Goal: Task Accomplishment & Management: Complete application form

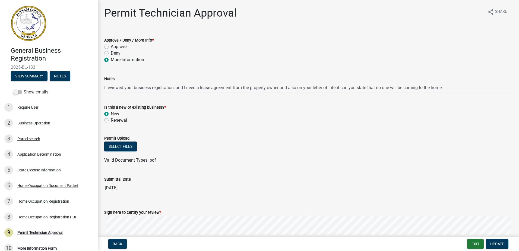
scroll to position [75, 0]
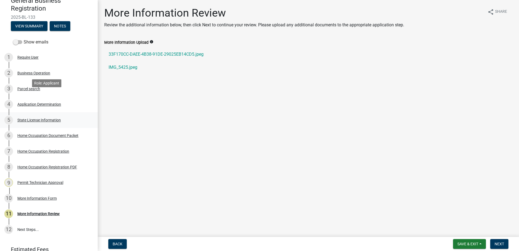
scroll to position [75, 0]
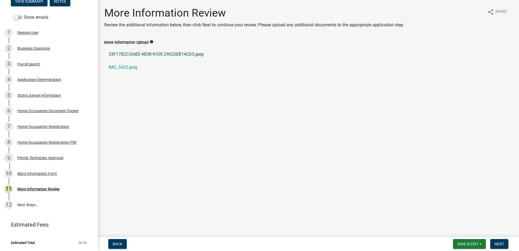
click at [139, 53] on link "33F170CC-DAEE-4B38-91DE-29025EB14CD5.jpeg" at bounding box center [308, 54] width 408 height 13
drag, startPoint x: 502, startPoint y: 241, endPoint x: 190, endPoint y: 62, distance: 360.0
click at [196, 62] on wm-app "General Business Registration 2025-BL-133 View Summary Notes Show emails 1 Requ…" at bounding box center [259, 125] width 519 height 251
click at [124, 66] on link "IMG_5425.jpeg" at bounding box center [308, 67] width 408 height 13
click at [167, 53] on link "33F170CC-DAEE-4B38-91DE-29025EB14CD5.jpeg" at bounding box center [308, 54] width 408 height 13
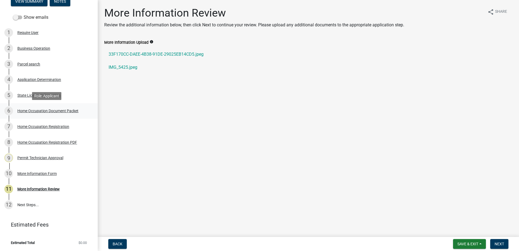
click at [44, 107] on div "6 Home Occupation Document Packet" at bounding box center [46, 110] width 85 height 9
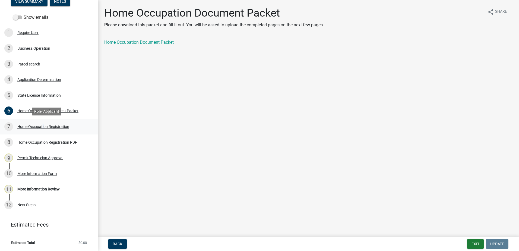
click at [42, 128] on div "Home Occupation Registration" at bounding box center [43, 127] width 52 height 4
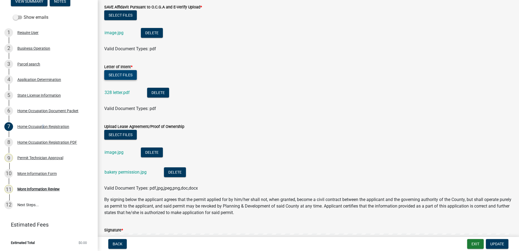
scroll to position [163, 0]
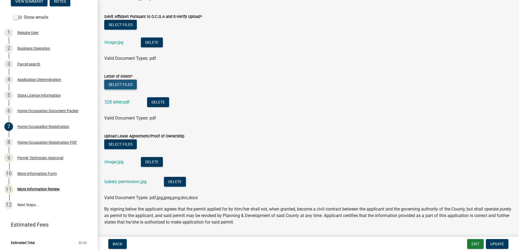
click at [125, 84] on button "Select files" at bounding box center [120, 85] width 33 height 10
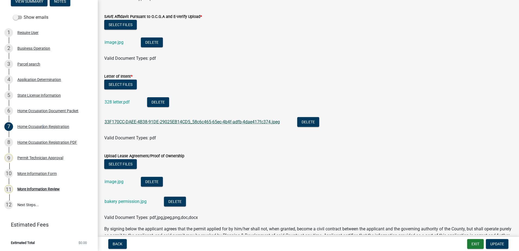
click at [131, 122] on link "33F170CC-DAEE-4B38-91DE-29025EB14CD5_58c6c465-65ec-4b4f-adfb-4dae417fc374.jpeg" at bounding box center [192, 121] width 175 height 5
click at [116, 104] on link "328 letter.pdf" at bounding box center [117, 101] width 25 height 5
click at [161, 101] on button "Delete" at bounding box center [158, 102] width 22 height 10
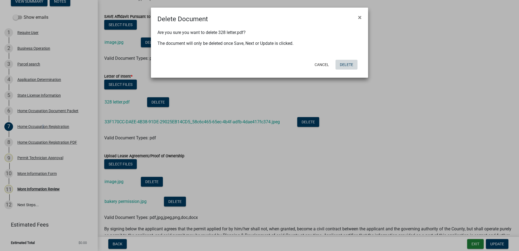
click at [354, 62] on button "Delete" at bounding box center [347, 65] width 22 height 10
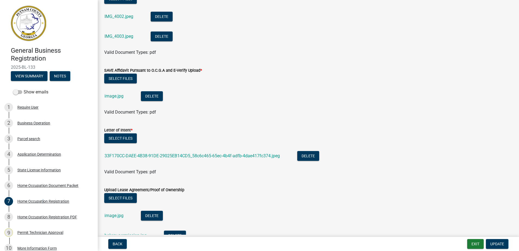
scroll to position [109, 0]
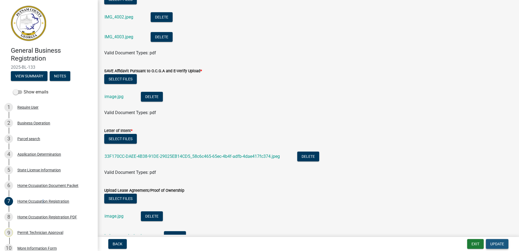
click at [498, 243] on span "Update" at bounding box center [497, 244] width 14 height 4
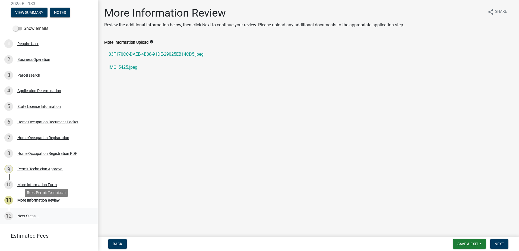
scroll to position [75, 0]
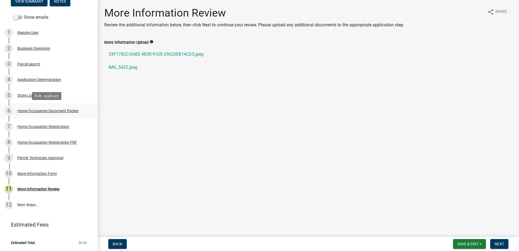
click at [44, 111] on div "Home Occupation Document Packet" at bounding box center [47, 111] width 61 height 4
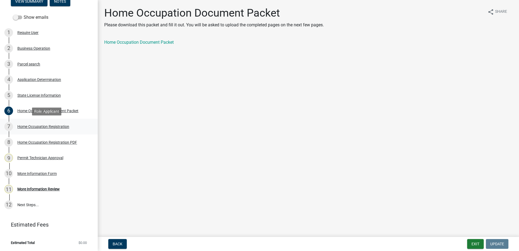
click at [39, 126] on div "Home Occupation Registration" at bounding box center [43, 127] width 52 height 4
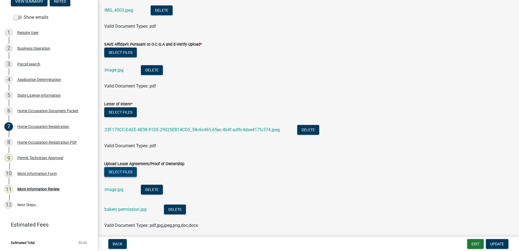
scroll to position [136, 0]
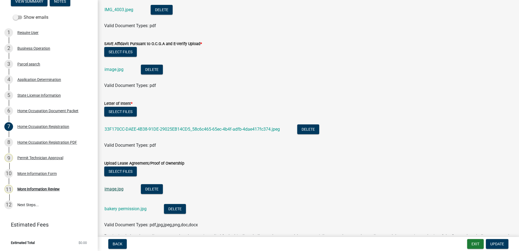
click at [114, 189] on link "image.jpg" at bounding box center [114, 188] width 19 height 5
click at [150, 188] on button "Delete" at bounding box center [152, 189] width 22 height 10
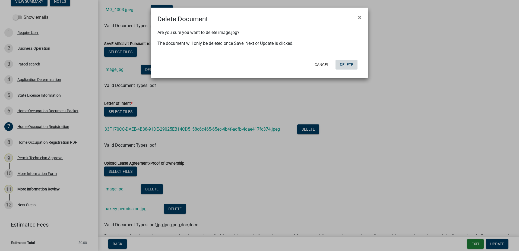
click at [350, 62] on button "Delete" at bounding box center [347, 65] width 22 height 10
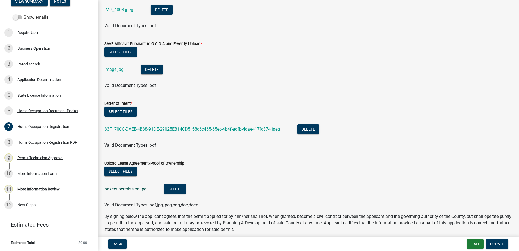
click at [116, 191] on div "bakery permission.jpg" at bounding box center [130, 189] width 51 height 11
click at [117, 186] on link "bakery permission.jpg" at bounding box center [126, 188] width 42 height 5
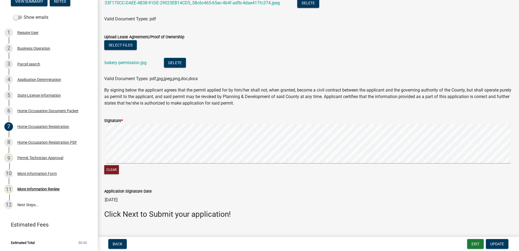
scroll to position [271, 0]
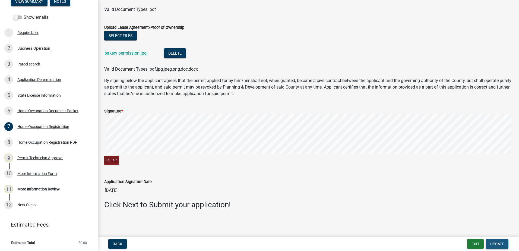
drag, startPoint x: 500, startPoint y: 242, endPoint x: 338, endPoint y: 218, distance: 163.0
click at [499, 242] on span "Update" at bounding box center [497, 244] width 14 height 4
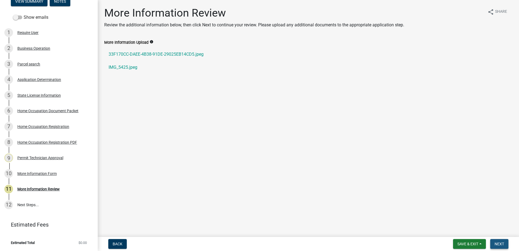
click at [501, 240] on button "Next" at bounding box center [499, 244] width 18 height 10
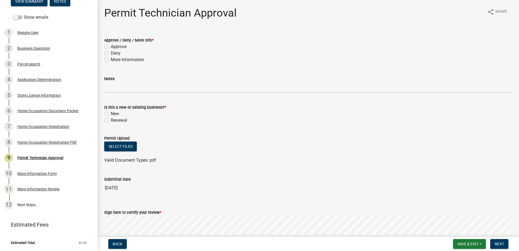
click at [111, 45] on label "Approve" at bounding box center [119, 46] width 16 height 7
click at [111, 45] on input "Approve" at bounding box center [113, 45] width 4 height 4
radio input "true"
click at [109, 112] on div "New" at bounding box center [308, 113] width 408 height 7
click at [111, 113] on label "New" at bounding box center [115, 113] width 8 height 7
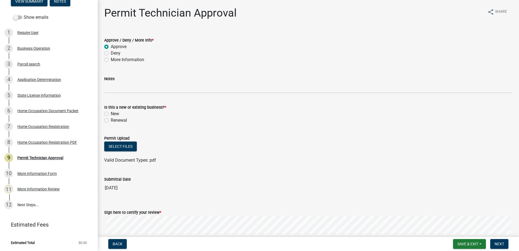
click at [111, 113] on input "New" at bounding box center [113, 112] width 4 height 4
radio input "true"
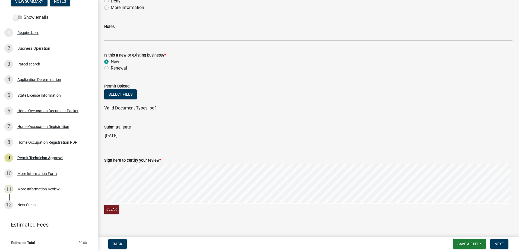
scroll to position [59, 0]
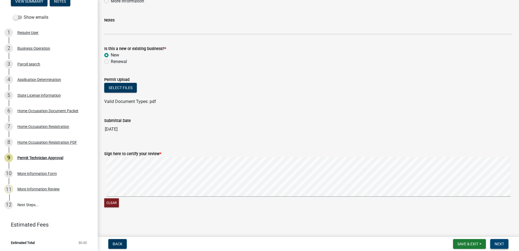
drag, startPoint x: 501, startPoint y: 244, endPoint x: 496, endPoint y: 242, distance: 5.1
click at [499, 243] on span "Next" at bounding box center [500, 244] width 10 height 4
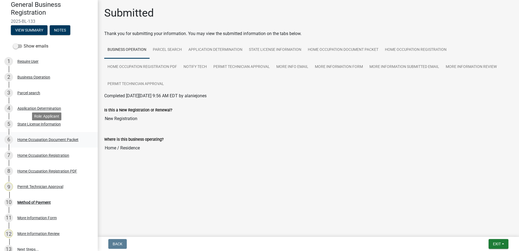
scroll to position [54, 0]
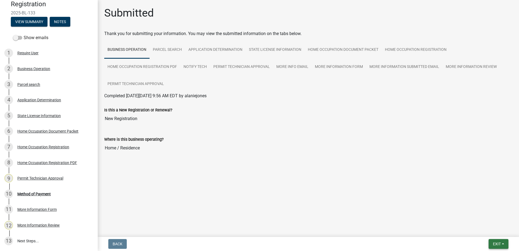
click at [500, 243] on span "Exit" at bounding box center [497, 244] width 8 height 4
click at [492, 232] on button "Save & Exit" at bounding box center [486, 229] width 43 height 13
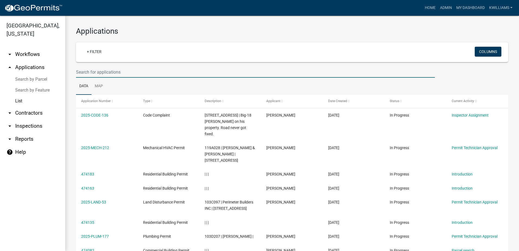
click at [124, 72] on input "text" at bounding box center [255, 72] width 359 height 11
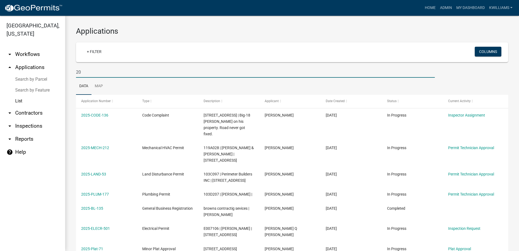
type input "2"
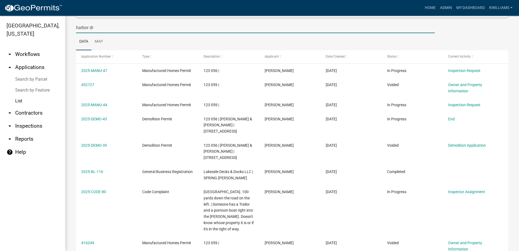
scroll to position [127, 0]
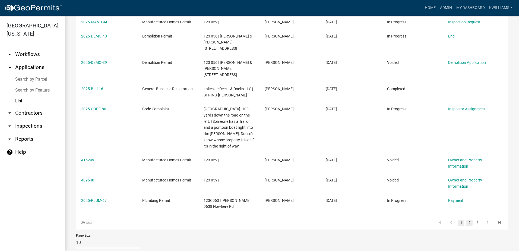
click at [466, 220] on link "2" at bounding box center [469, 223] width 7 height 6
click at [474, 220] on link "3" at bounding box center [477, 223] width 7 height 6
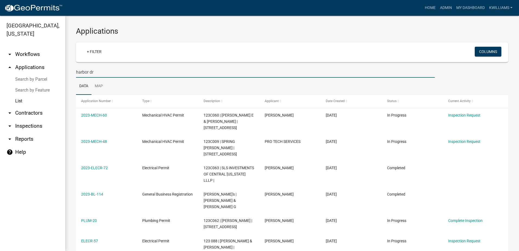
click at [98, 71] on input "harbor dr" at bounding box center [255, 72] width 359 height 11
type input "harbor"
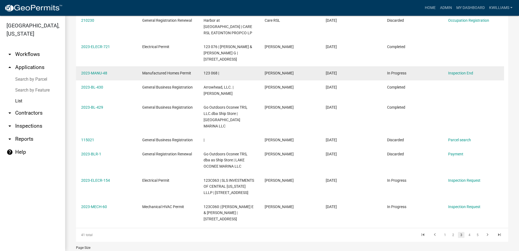
scroll to position [133, 0]
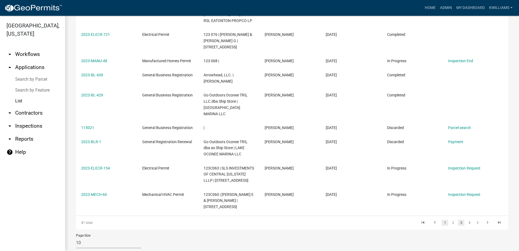
click at [442, 220] on link "1" at bounding box center [445, 223] width 7 height 6
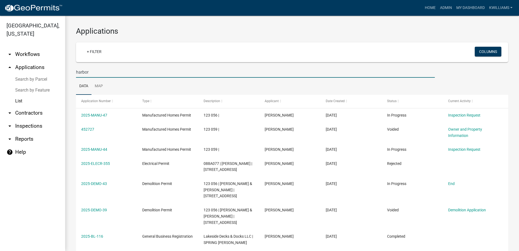
drag, startPoint x: 92, startPoint y: 73, endPoint x: 56, endPoint y: 61, distance: 37.2
click at [56, 62] on div "Putnam County, Georgia arrow_drop_down Workflows List arrow_drop_up Application…" at bounding box center [259, 133] width 519 height 235
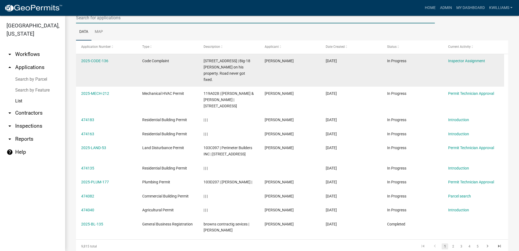
scroll to position [27, 0]
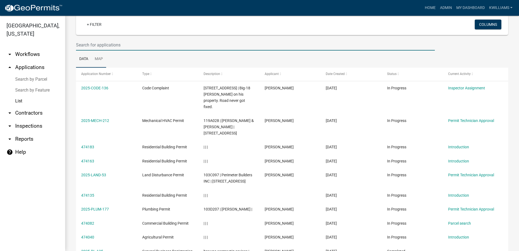
type input "t"
type input "reliant homes"
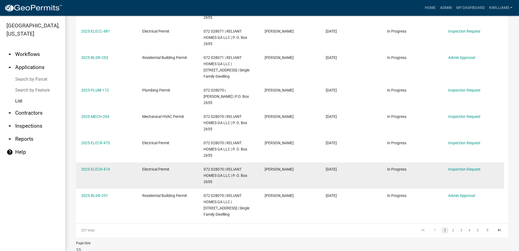
scroll to position [170, 0]
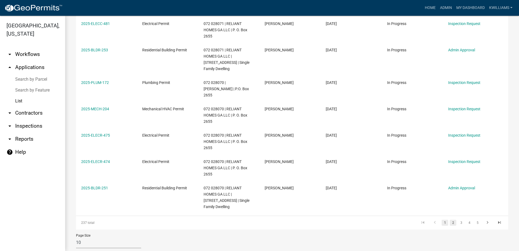
click at [450, 220] on link "2" at bounding box center [453, 223] width 7 height 6
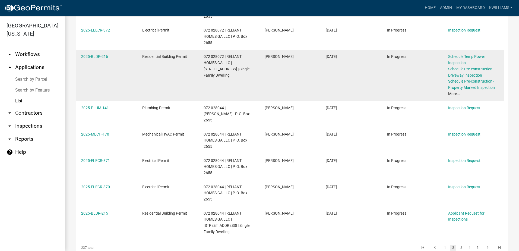
scroll to position [189, 0]
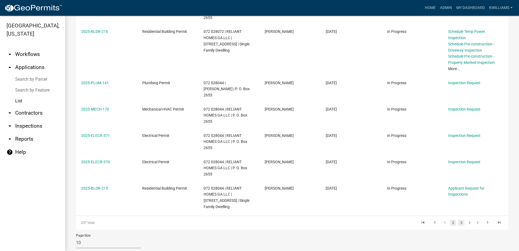
click at [458, 220] on link "3" at bounding box center [461, 223] width 7 height 6
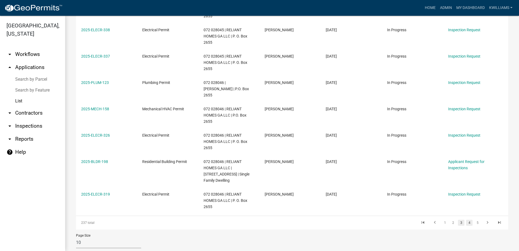
click at [466, 220] on link "4" at bounding box center [469, 223] width 7 height 6
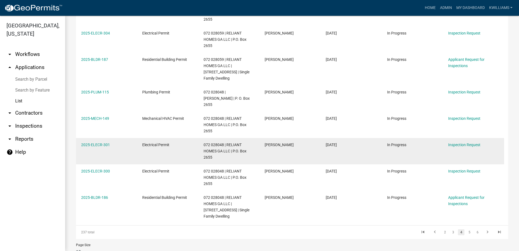
scroll to position [170, 0]
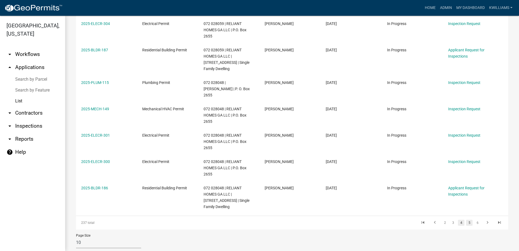
click at [467, 220] on link "5" at bounding box center [469, 223] width 7 height 6
click at [466, 220] on link "6" at bounding box center [469, 223] width 7 height 6
click at [466, 220] on link "7" at bounding box center [469, 223] width 7 height 6
click at [467, 220] on link "8" at bounding box center [469, 223] width 7 height 6
click at [467, 220] on link "9" at bounding box center [469, 223] width 7 height 6
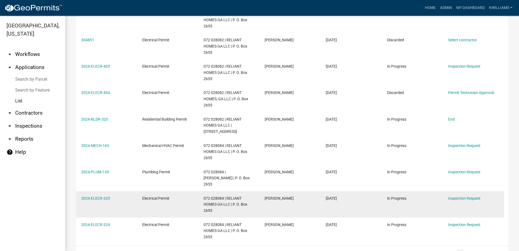
scroll to position [136, 0]
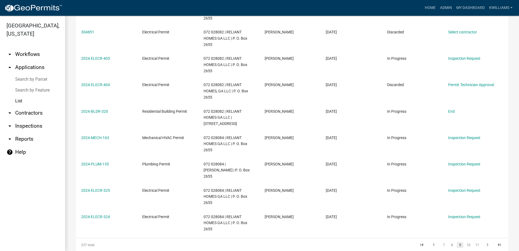
click at [28, 125] on link "arrow_drop_down Inspections" at bounding box center [32, 125] width 65 height 13
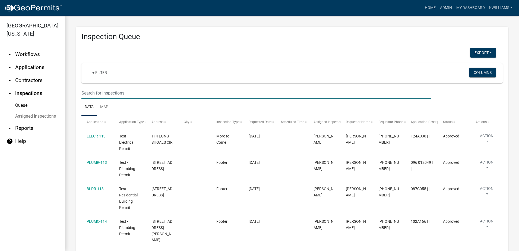
drag, startPoint x: 98, startPoint y: 92, endPoint x: 104, endPoint y: 98, distance: 8.1
click at [98, 93] on input "text" at bounding box center [256, 92] width 350 height 11
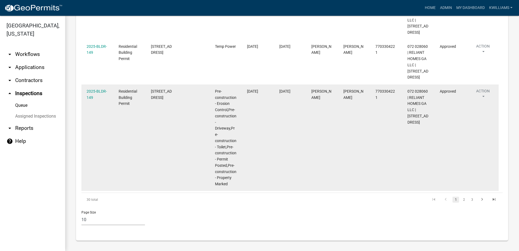
scroll to position [523, 0]
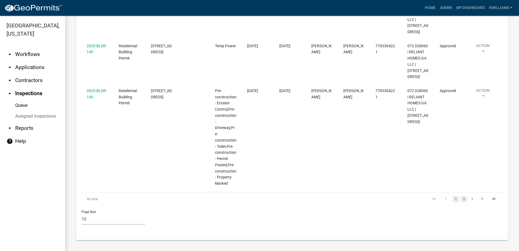
click at [461, 199] on link "2" at bounding box center [464, 199] width 7 height 6
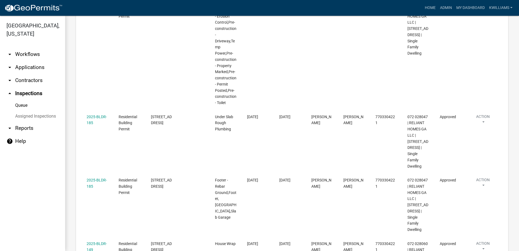
scroll to position [659, 0]
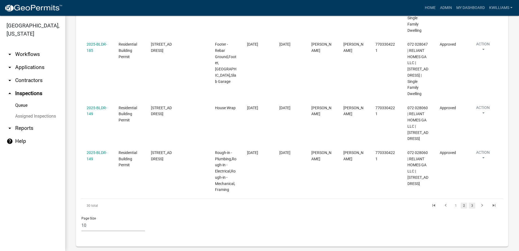
click at [469, 202] on link "3" at bounding box center [472, 205] width 7 height 6
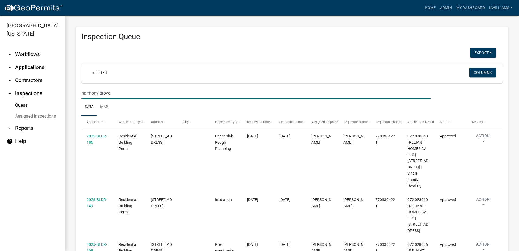
click at [125, 93] on input "harmony grove" at bounding box center [256, 92] width 350 height 11
click at [80, 95] on div "harmony grove ct" at bounding box center [256, 92] width 358 height 11
click at [83, 93] on input "harmony grove ct" at bounding box center [256, 92] width 350 height 11
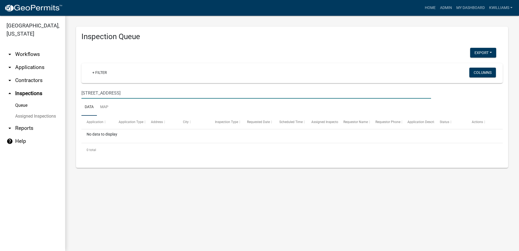
drag, startPoint x: 90, startPoint y: 93, endPoint x: 87, endPoint y: 95, distance: 3.5
click at [87, 95] on input "102harmony grove ct" at bounding box center [256, 92] width 350 height 11
click at [87, 94] on input "102harmony grove ct" at bounding box center [256, 92] width 350 height 11
click at [89, 93] on input "102harmony grove ct" at bounding box center [256, 92] width 350 height 11
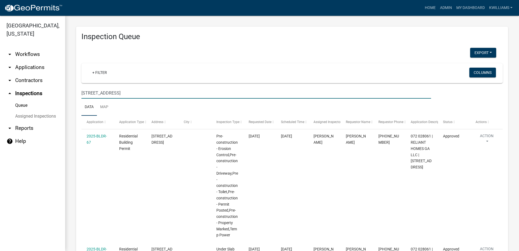
drag, startPoint x: 130, startPoint y: 92, endPoint x: 64, endPoint y: 105, distance: 67.9
click at [55, 102] on div "Putnam County, Georgia arrow_drop_down Workflows List arrow_drop_down Applicati…" at bounding box center [259, 133] width 519 height 235
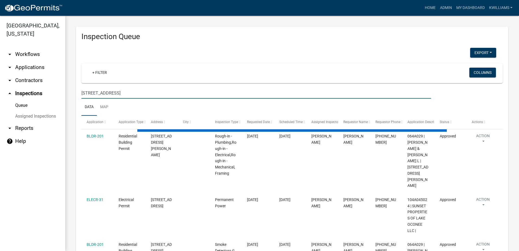
type input "117 Harmony Farms Orchard"
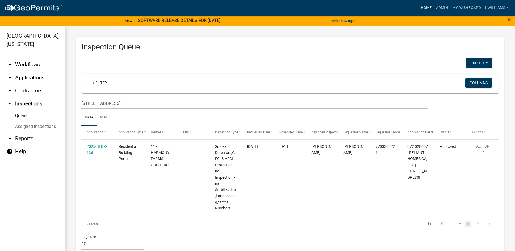
click at [427, 9] on link "Home" at bounding box center [426, 8] width 15 height 10
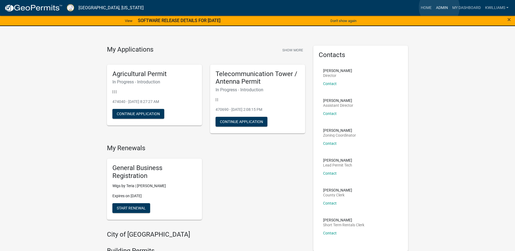
click at [439, 7] on link "Admin" at bounding box center [442, 8] width 16 height 10
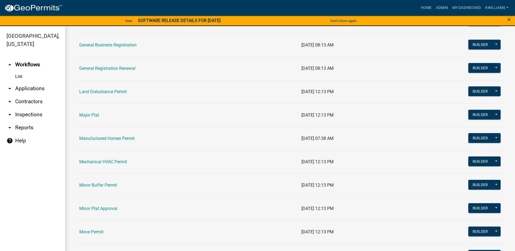
scroll to position [299, 0]
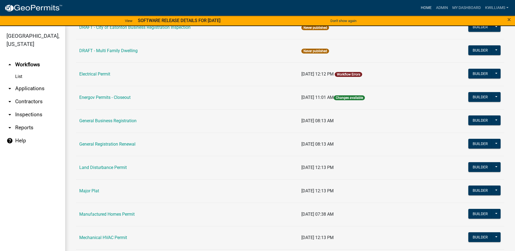
click at [428, 7] on link "Home" at bounding box center [426, 8] width 15 height 10
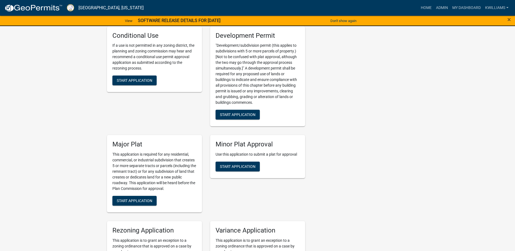
scroll to position [1113, 0]
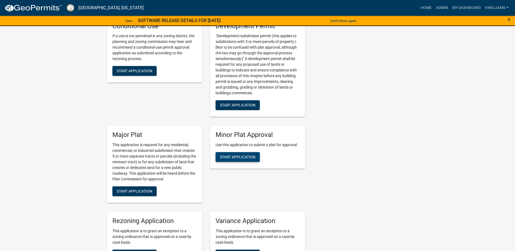
click at [246, 155] on span "Start Application" at bounding box center [238, 157] width 36 height 4
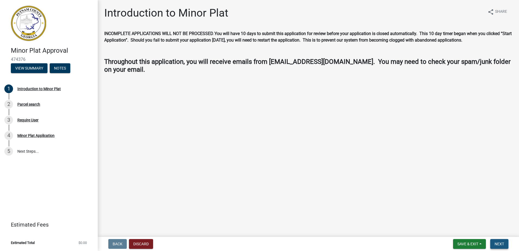
click at [499, 240] on button "Next" at bounding box center [499, 244] width 18 height 10
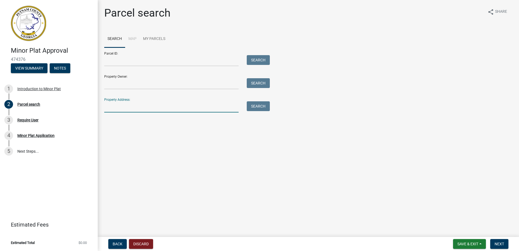
click at [132, 107] on input "Property Address:" at bounding box center [171, 106] width 134 height 11
type input "4"
click at [143, 59] on input "Parcel ID:" at bounding box center [171, 60] width 134 height 11
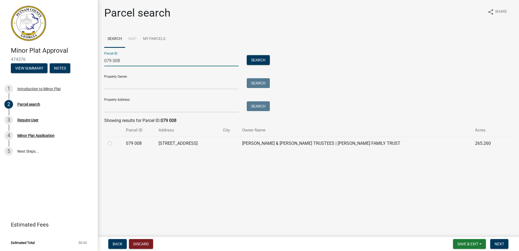
type input "079 008"
drag, startPoint x: 113, startPoint y: 144, endPoint x: 110, endPoint y: 141, distance: 3.5
click at [112, 143] on div at bounding box center [113, 143] width 12 height 7
click at [110, 141] on div at bounding box center [113, 143] width 12 height 7
click at [114, 140] on label at bounding box center [114, 140] width 0 height 0
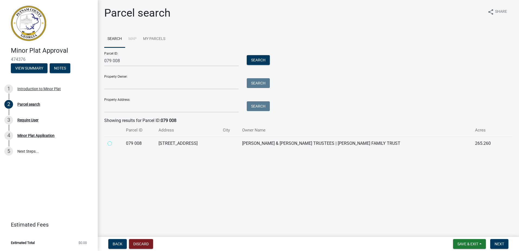
click at [114, 142] on 008 "radio" at bounding box center [116, 142] width 4 height 4
radio 008 "true"
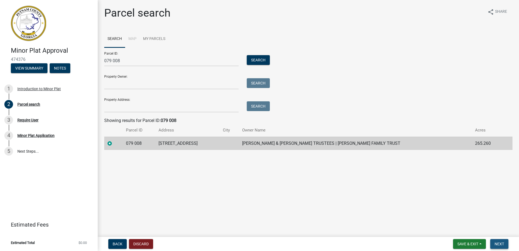
click at [498, 247] on button "Next" at bounding box center [499, 244] width 18 height 10
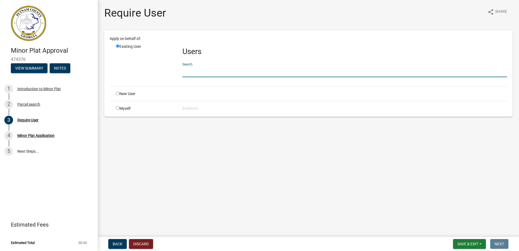
click at [199, 68] on input "text" at bounding box center [344, 71] width 325 height 11
type input "s"
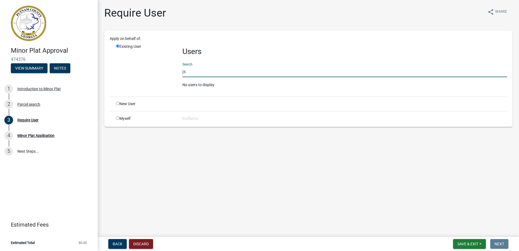
type input "j"
type input "jesmith"
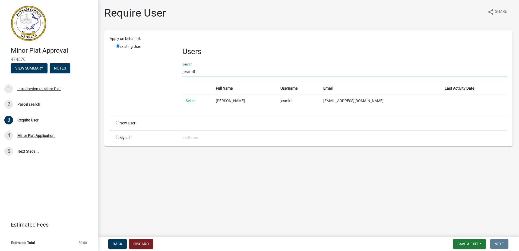
drag, startPoint x: 199, startPoint y: 72, endPoint x: 152, endPoint y: 74, distance: 47.5
click at [152, 74] on div "Existing User Users Search jesmith Full Name Username Email Last Activity Date …" at bounding box center [311, 78] width 399 height 68
type input "d"
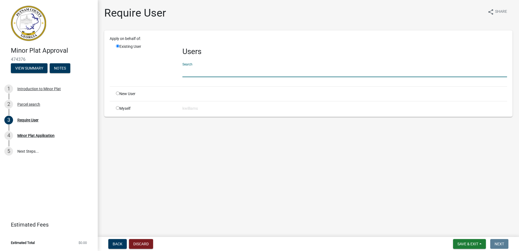
type input "k"
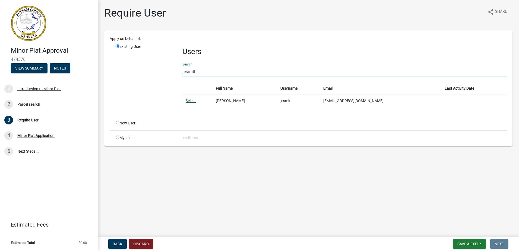
type input "jesmith"
click at [187, 100] on link "Select" at bounding box center [191, 101] width 10 height 4
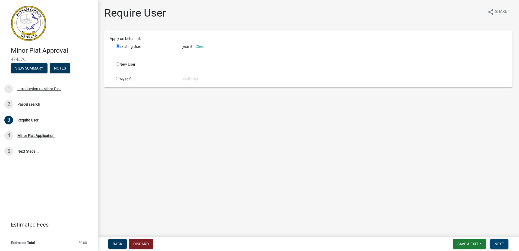
click at [495, 242] on span "Next" at bounding box center [500, 244] width 10 height 4
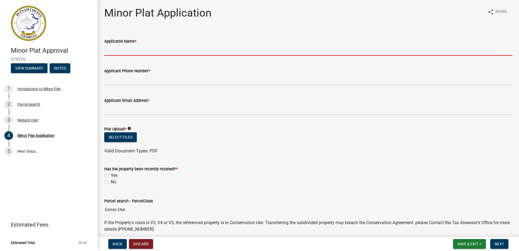
click at [115, 50] on input "Applicants Name *" at bounding box center [308, 50] width 408 height 11
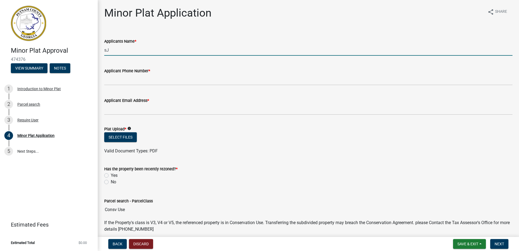
type input "s"
type input "Joseph & Maggie Dominy"
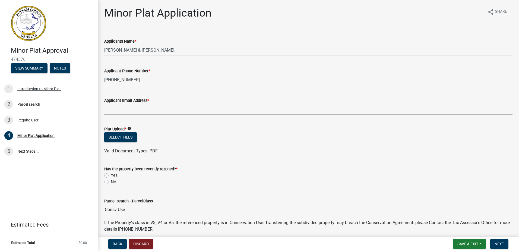
type input "478-456-9732"
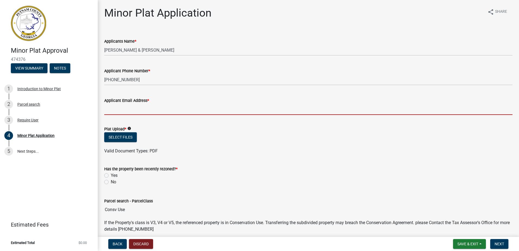
click at [117, 108] on input "Applicant Email Address *" at bounding box center [308, 109] width 408 height 11
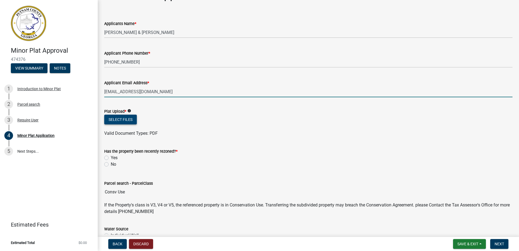
scroll to position [27, 0]
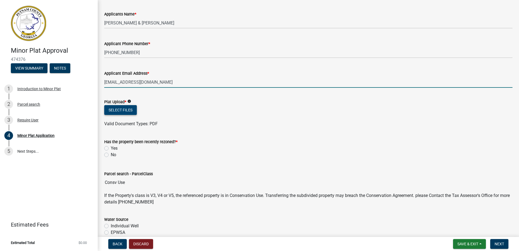
type input "jsph.dominy83@gmail.com"
click at [124, 114] on button "Select files" at bounding box center [120, 110] width 33 height 10
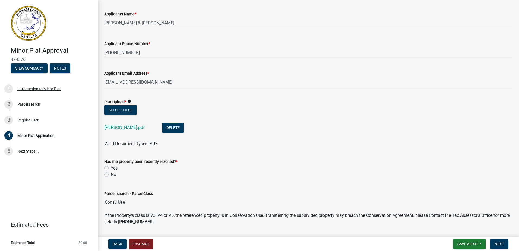
click at [109, 175] on div "No" at bounding box center [308, 174] width 408 height 7
click at [110, 172] on div "No" at bounding box center [308, 174] width 408 height 7
click at [108, 173] on div "No" at bounding box center [308, 174] width 408 height 7
click at [111, 173] on label "No" at bounding box center [113, 174] width 5 height 7
click at [111, 173] on input "No" at bounding box center [113, 173] width 4 height 4
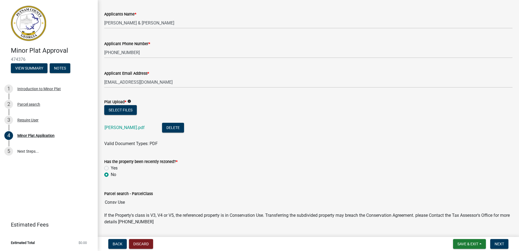
radio input "true"
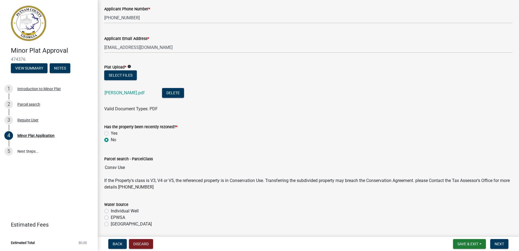
scroll to position [136, 0]
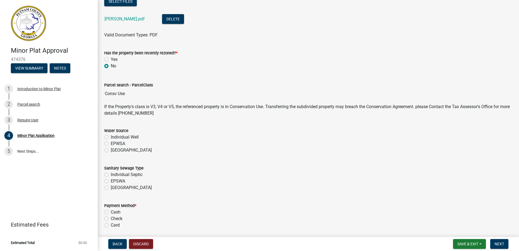
click at [111, 137] on label "Individual Well" at bounding box center [125, 137] width 28 height 7
click at [111, 137] on input "Individual Well" at bounding box center [113, 136] width 4 height 4
radio input "true"
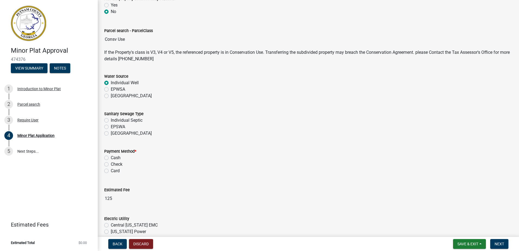
scroll to position [217, 0]
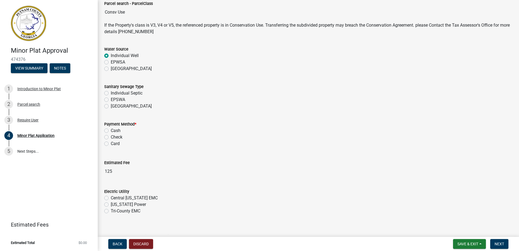
click at [104, 93] on div "Sanitary Sewage Type Individual Septic EPSWA Piedmont" at bounding box center [308, 93] width 416 height 33
click at [106, 95] on div "Individual Septic" at bounding box center [308, 93] width 408 height 7
click at [111, 93] on label "Individual Septic" at bounding box center [127, 93] width 32 height 7
click at [111, 93] on input "Individual Septic" at bounding box center [113, 92] width 4 height 4
radio input "true"
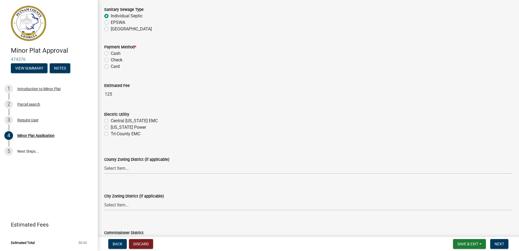
scroll to position [299, 0]
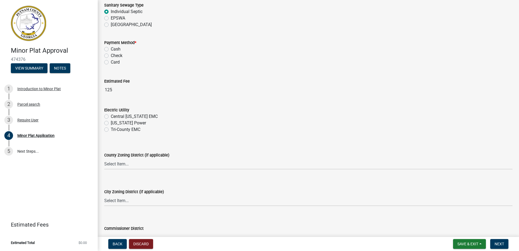
click at [109, 58] on div "Check" at bounding box center [308, 55] width 408 height 7
click at [111, 55] on label "Check" at bounding box center [117, 55] width 12 height 7
click at [111, 55] on input "Check" at bounding box center [113, 54] width 4 height 4
radio input "true"
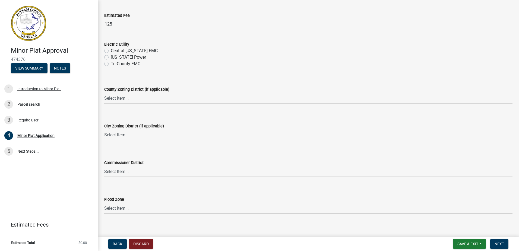
scroll to position [369, 0]
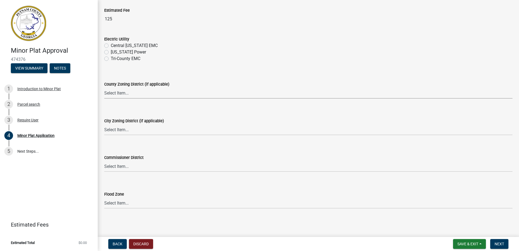
click at [116, 92] on select "Select Item... AG-1 R-1R R-1 R-2 MHP RM-1 RM-3 C-1 C-2 I-M PUD N/A" at bounding box center [308, 92] width 408 height 11
click at [104, 87] on select "Select Item... AG-1 R-1R R-1 R-2 MHP RM-1 RM-3 C-1 C-2 I-M PUD N/A" at bounding box center [308, 92] width 408 height 11
select select "a4366e26-0f82-401b-a682-956e4112ff86"
click at [125, 128] on select "Select Item... A-1 A-2 R-1 R-2 R-3 R-4 MHP C-1 C-2 I-1 I-2 DB FH H-P N/A" at bounding box center [308, 129] width 408 height 11
click at [104, 124] on select "Select Item... A-1 A-2 R-1 R-2 R-3 R-4 MHP C-1 C-2 I-1 I-2 DB FH H-P N/A" at bounding box center [308, 129] width 408 height 11
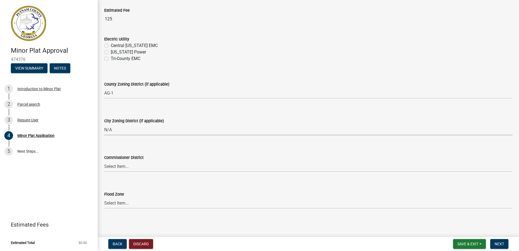
select select "83394b22-4a11-496c-8e5c-75ade2e72faf"
click at [124, 166] on select "Select Item... District 1 District 2 District 3 District 4" at bounding box center [308, 166] width 408 height 11
click at [104, 161] on select "Select Item... District 1 District 2 District 3 District 4" at bounding box center [308, 166] width 408 height 11
select select "295c155f-de53-4b68-9fdd-08c8883e9b6f"
click at [500, 242] on span "Next" at bounding box center [500, 244] width 10 height 4
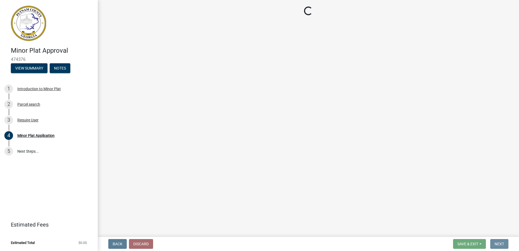
scroll to position [0, 0]
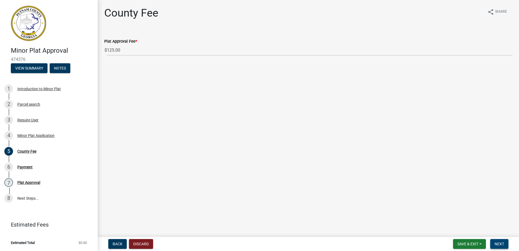
click at [500, 247] on button "Next" at bounding box center [499, 244] width 18 height 10
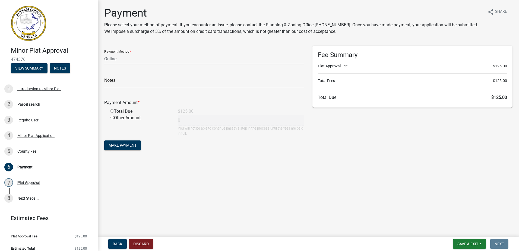
click at [132, 57] on select "Credit Card POS Check Cash Online" at bounding box center [204, 58] width 200 height 11
select select "1: 0"
click at [104, 53] on select "Credit Card POS Check Cash Online" at bounding box center [204, 58] width 200 height 11
click at [113, 89] on form "Payment Method * Credit Card POS Check Cash Online Check # Payment Amount * Tot…" at bounding box center [204, 99] width 200 height 106
click at [115, 84] on input "text" at bounding box center [204, 81] width 200 height 11
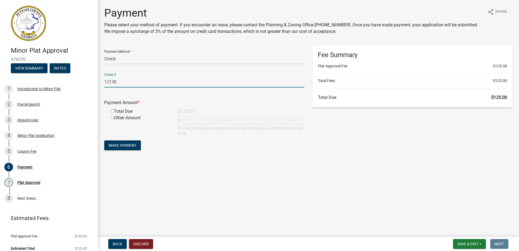
type input "12138"
click at [111, 111] on input "radio" at bounding box center [112, 111] width 4 height 4
radio input "true"
type input "125"
click at [128, 146] on span "Make Payment" at bounding box center [123, 145] width 28 height 4
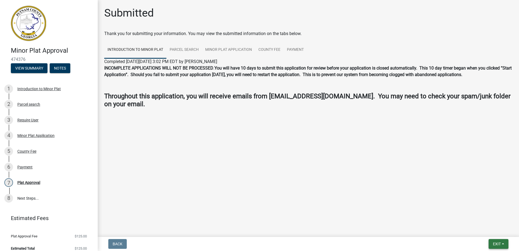
click at [495, 242] on span "Exit" at bounding box center [497, 244] width 8 height 4
click at [235, 166] on main "Submitted Thank you for submitting your information. You may view the submitted…" at bounding box center [308, 117] width 421 height 235
click at [29, 163] on div "6 Payment" at bounding box center [46, 167] width 85 height 9
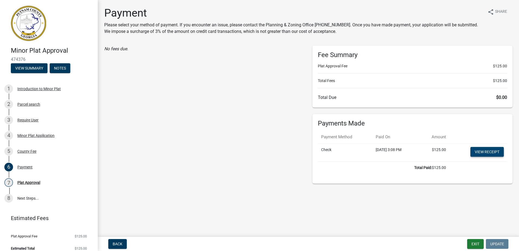
click at [480, 153] on link "View receipt" at bounding box center [486, 152] width 33 height 10
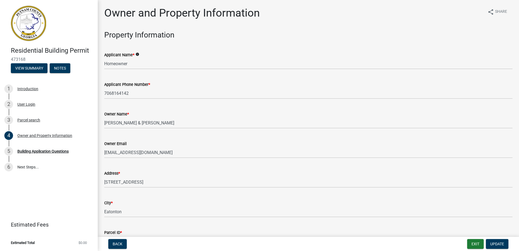
select select "78bfdc44-73ff-456e-a557-d4c99b9c08be"
select select "83394b22-4a11-496c-8e5c-75ade2e72faf"
select select "ece5c1a9-df30-4702-9587-5deee23533b7"
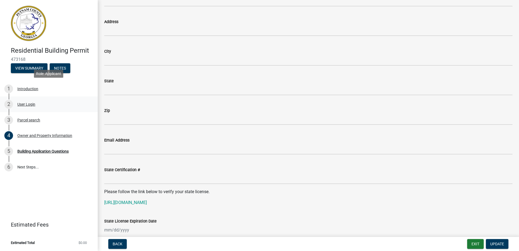
scroll to position [533, 0]
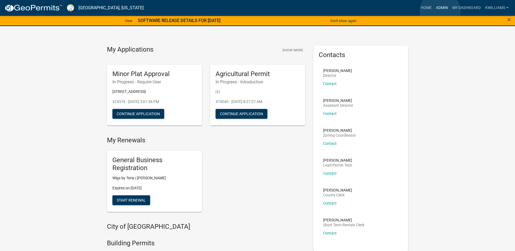
click at [440, 11] on link "Admin" at bounding box center [442, 8] width 16 height 10
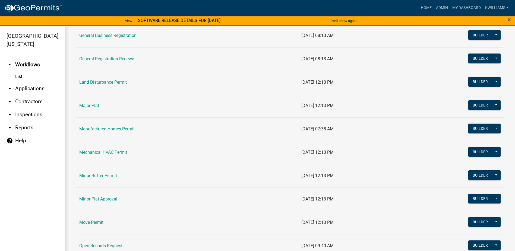
scroll to position [461, 0]
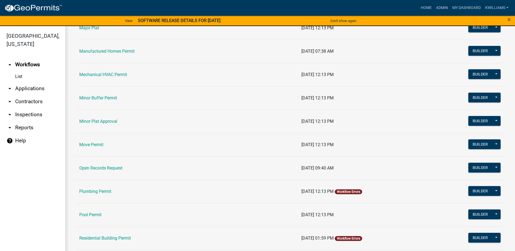
click at [96, 122] on link "Minor Plat Approval" at bounding box center [98, 121] width 38 height 5
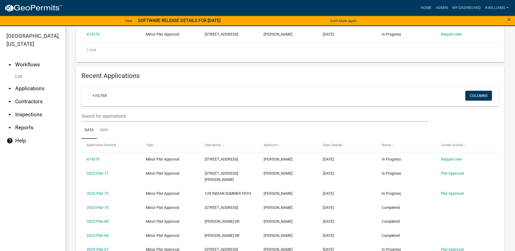
scroll to position [109, 0]
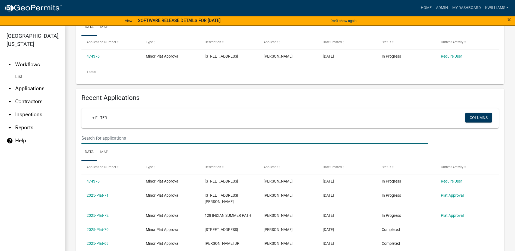
click at [101, 141] on input "text" at bounding box center [254, 137] width 346 height 11
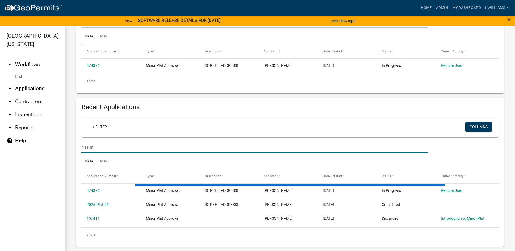
scroll to position [85, 0]
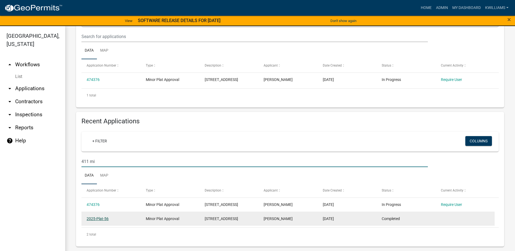
type input "411 mi"
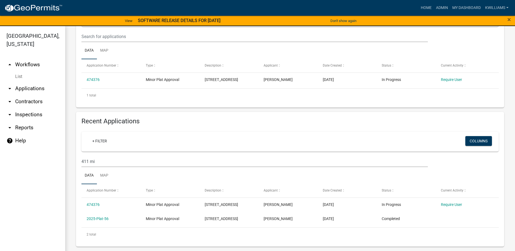
click at [99, 218] on link "2025-Plat-56" at bounding box center [98, 218] width 22 height 4
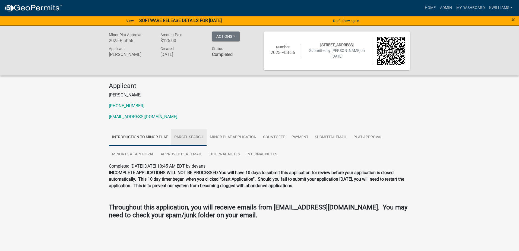
click at [190, 138] on link "Parcel search" at bounding box center [189, 137] width 36 height 17
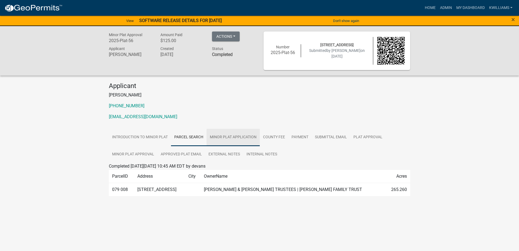
click at [231, 140] on link "Minor Plat Application" at bounding box center [233, 137] width 53 height 17
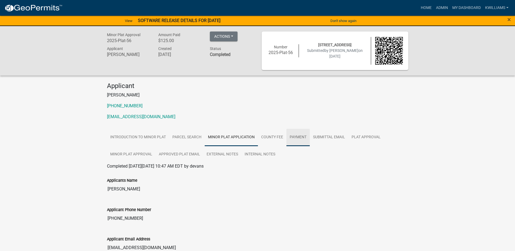
click at [307, 132] on link "Payment" at bounding box center [297, 137] width 23 height 17
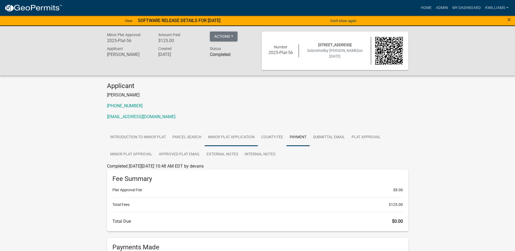
click at [251, 137] on link "Minor Plat Application" at bounding box center [231, 137] width 53 height 17
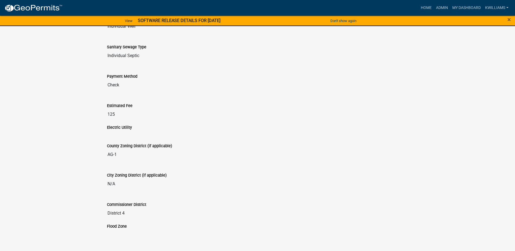
scroll to position [360, 0]
